Goal: Information Seeking & Learning: Learn about a topic

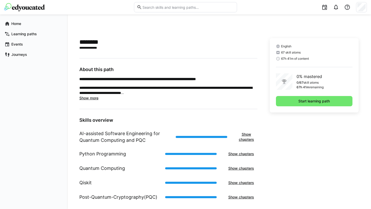
scroll to position [112, 0]
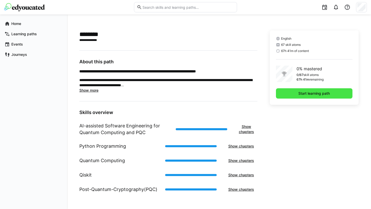
click at [311, 94] on span "Start learning path" at bounding box center [314, 93] width 33 height 5
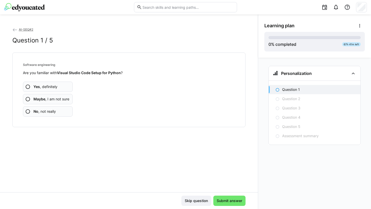
click at [41, 87] on span "Yes , definitely" at bounding box center [46, 86] width 24 height 5
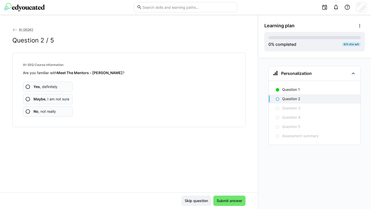
click at [68, 89] on app-assessment-question-radio "Yes , definitely" at bounding box center [48, 87] width 50 height 10
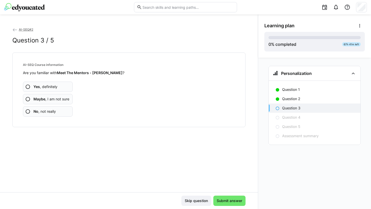
click at [67, 101] on span "Maybe , I am not sure" at bounding box center [52, 99] width 36 height 5
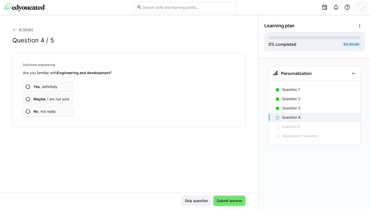
click at [67, 88] on app-assessment-question-radio "Yes , definitely" at bounding box center [48, 87] width 50 height 10
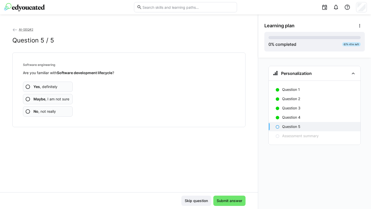
click at [67, 97] on span "Maybe , I am not sure" at bounding box center [52, 99] width 36 height 5
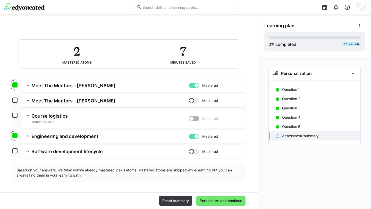
scroll to position [21, 0]
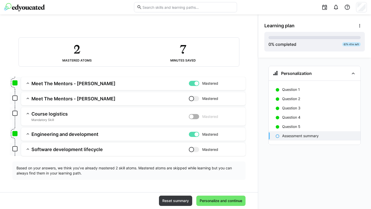
click at [194, 133] on div at bounding box center [196, 134] width 5 height 5
click at [193, 99] on div at bounding box center [194, 98] width 10 height 5
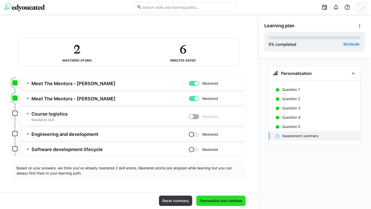
click at [215, 200] on span "Personalize and continue" at bounding box center [221, 201] width 44 height 5
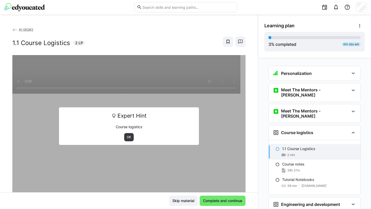
scroll to position [56, 0]
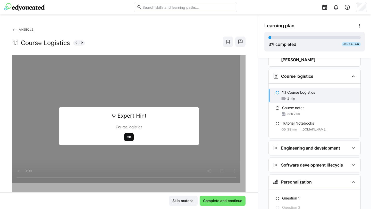
click at [127, 138] on span "OK" at bounding box center [128, 137] width 5 height 4
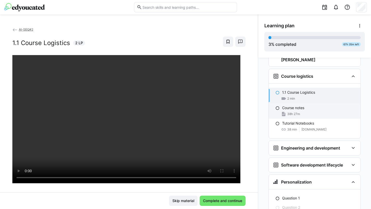
click at [312, 112] on div "38h 27m" at bounding box center [319, 114] width 74 height 5
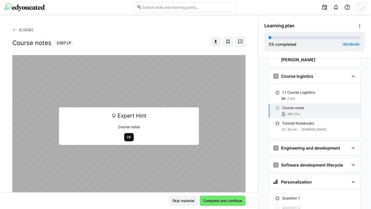
click at [124, 137] on span "OK" at bounding box center [129, 137] width 10 height 8
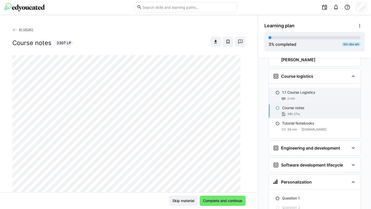
scroll to position [15, 0]
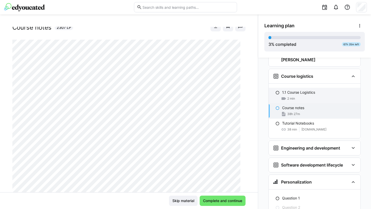
click at [304, 96] on div "2 min" at bounding box center [319, 98] width 74 height 5
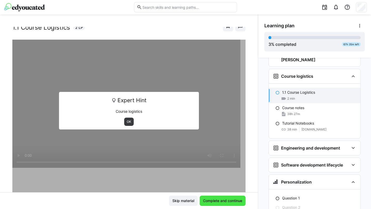
click at [213, 203] on span "Complete and continue" at bounding box center [222, 201] width 41 height 5
click at [126, 120] on span "OK" at bounding box center [128, 122] width 5 height 4
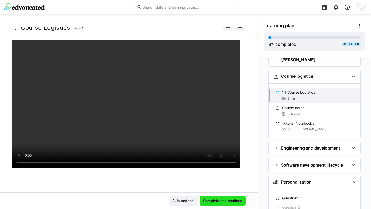
click at [217, 199] on span "Complete and continue" at bounding box center [222, 201] width 41 height 5
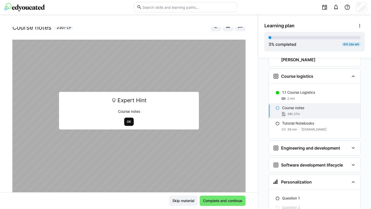
click at [126, 122] on span "OK" at bounding box center [128, 122] width 5 height 4
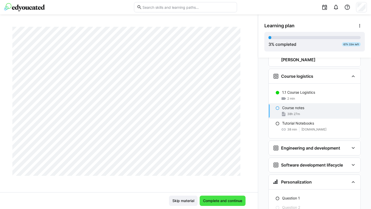
scroll to position [176, 0]
click at [221, 199] on span "Complete and continue" at bounding box center [222, 201] width 41 height 5
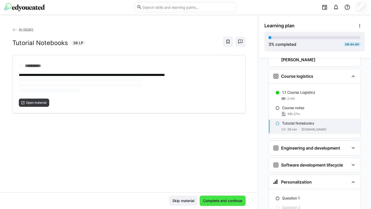
scroll to position [0, 0]
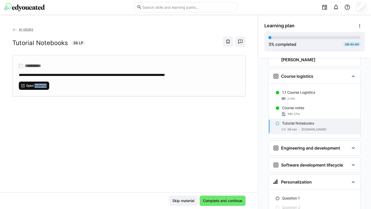
click at [34, 87] on span "Open material" at bounding box center [37, 86] width 22 height 4
click at [219, 198] on span "Complete and continue" at bounding box center [223, 201] width 46 height 10
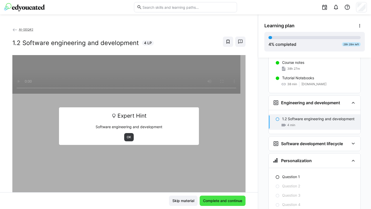
scroll to position [109, 0]
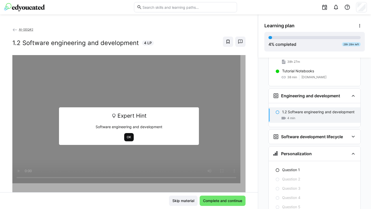
click at [128, 139] on span "OK" at bounding box center [128, 137] width 5 height 4
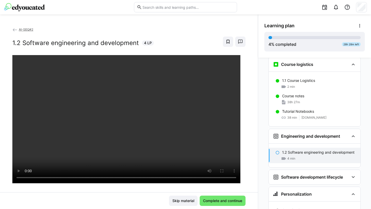
scroll to position [107, 0]
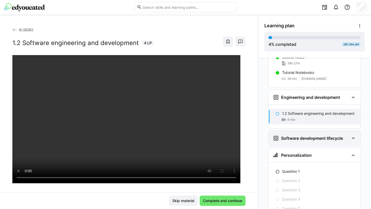
click at [290, 134] on div "Software development lifecycle" at bounding box center [315, 138] width 92 height 14
